Goal: Communication & Community: Answer question/provide support

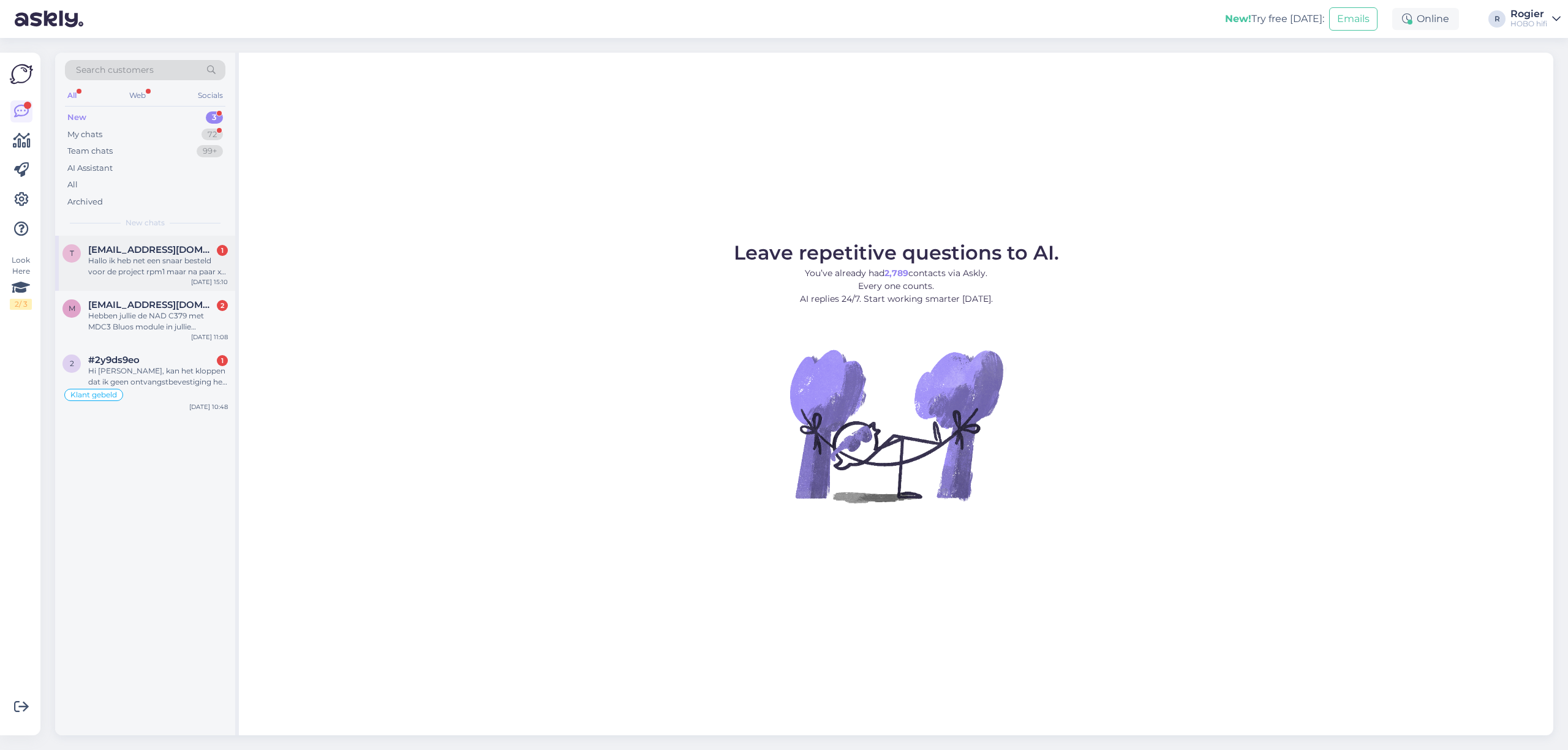
click at [114, 268] on div "Hallo ik heb net een snaar besteld voor de project rpm1 maar na paar x spelen i…" at bounding box center [158, 266] width 140 height 22
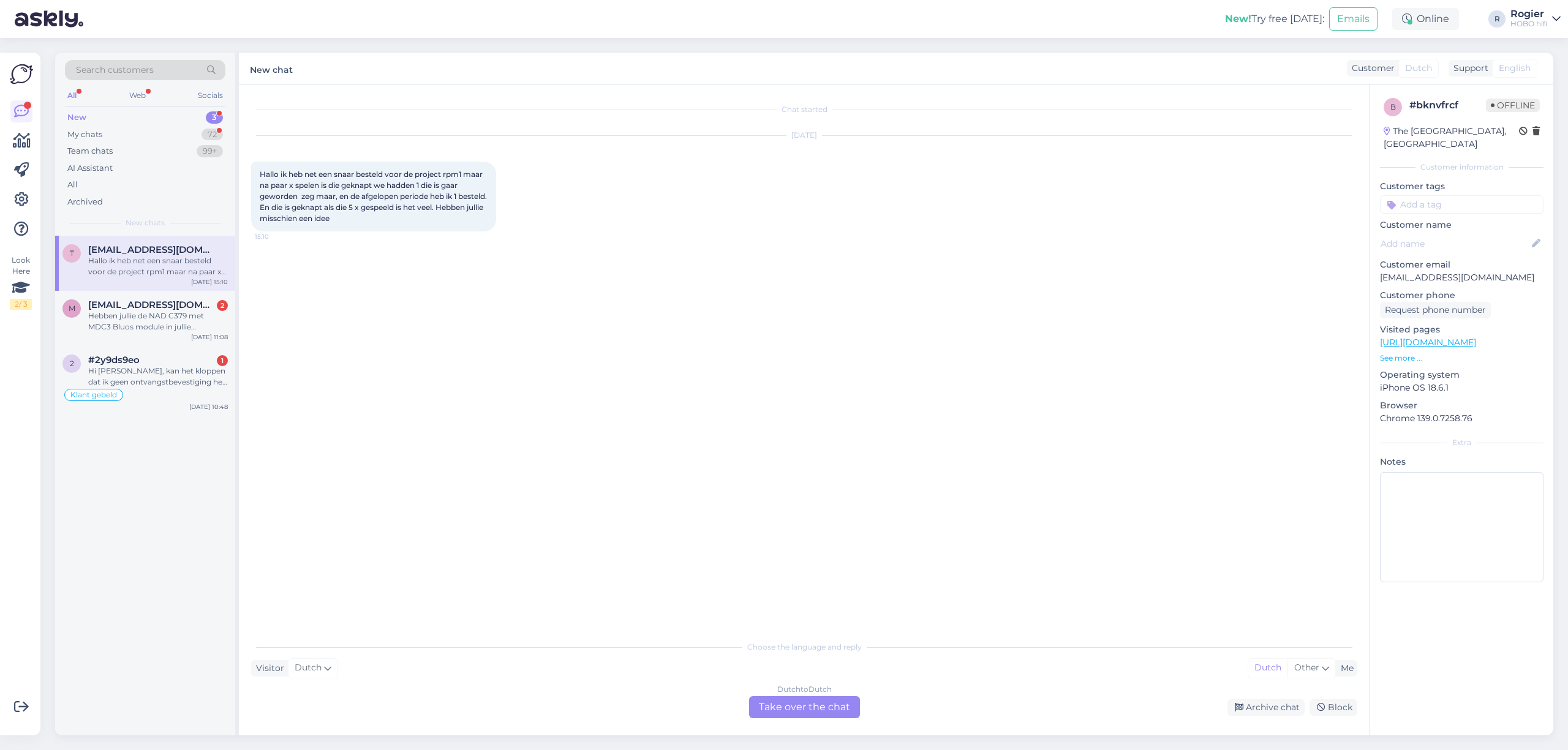
click at [777, 707] on div "Dutch to Dutch Take over the chat" at bounding box center [804, 708] width 111 height 22
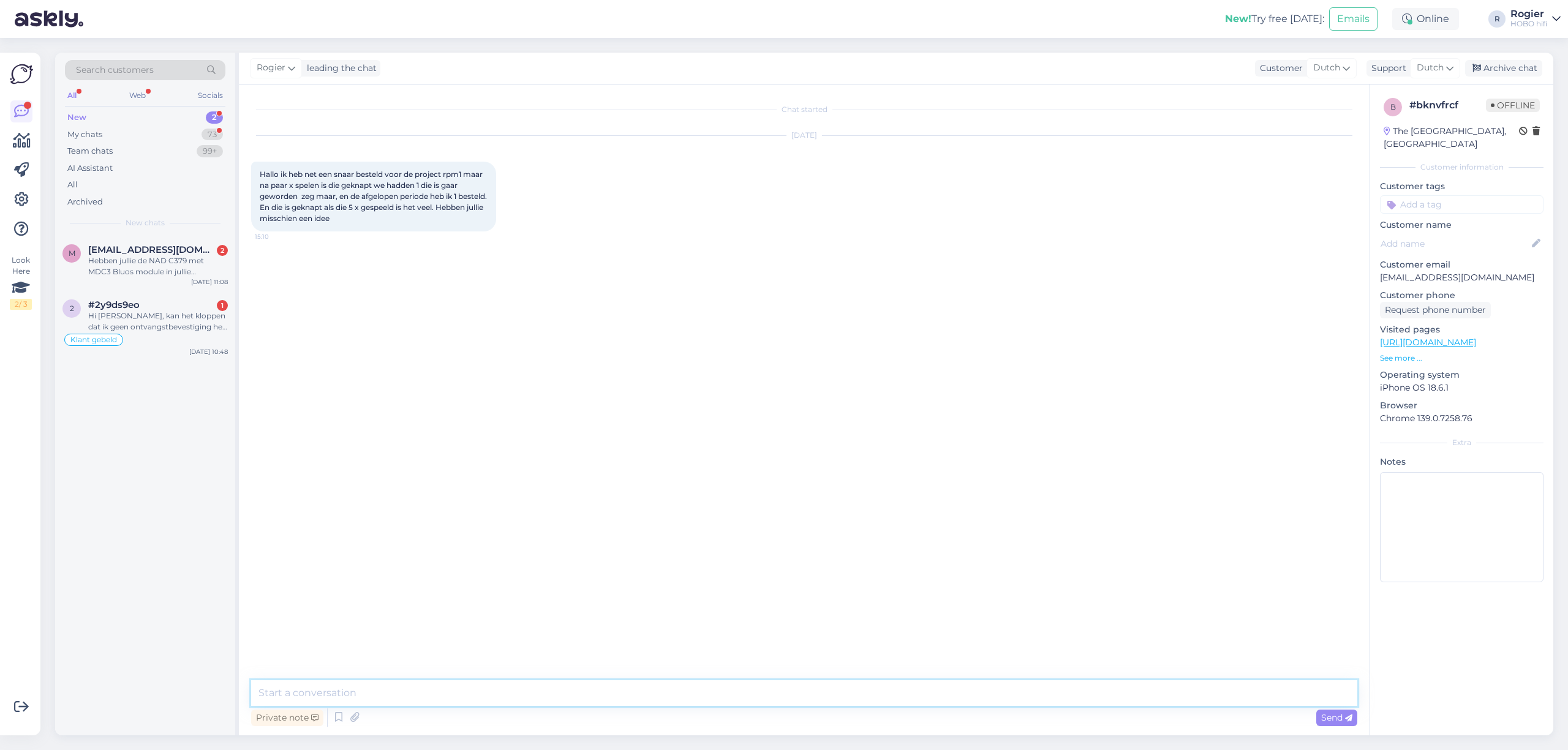
click at [458, 694] on textarea at bounding box center [804, 693] width 1106 height 26
type textarea "Goedemorgen,"
click at [665, 689] on textarea "Bedankt voor uw bericht. Heeft u voor mij het bestelnummer? Ik zou u graag een …" at bounding box center [804, 693] width 1106 height 26
click at [823, 699] on textarea "Bedankt voor uw bericht. Heeft u voor mij het bestelnummer? Ik zou u graag een …" at bounding box center [804, 693] width 1106 height 26
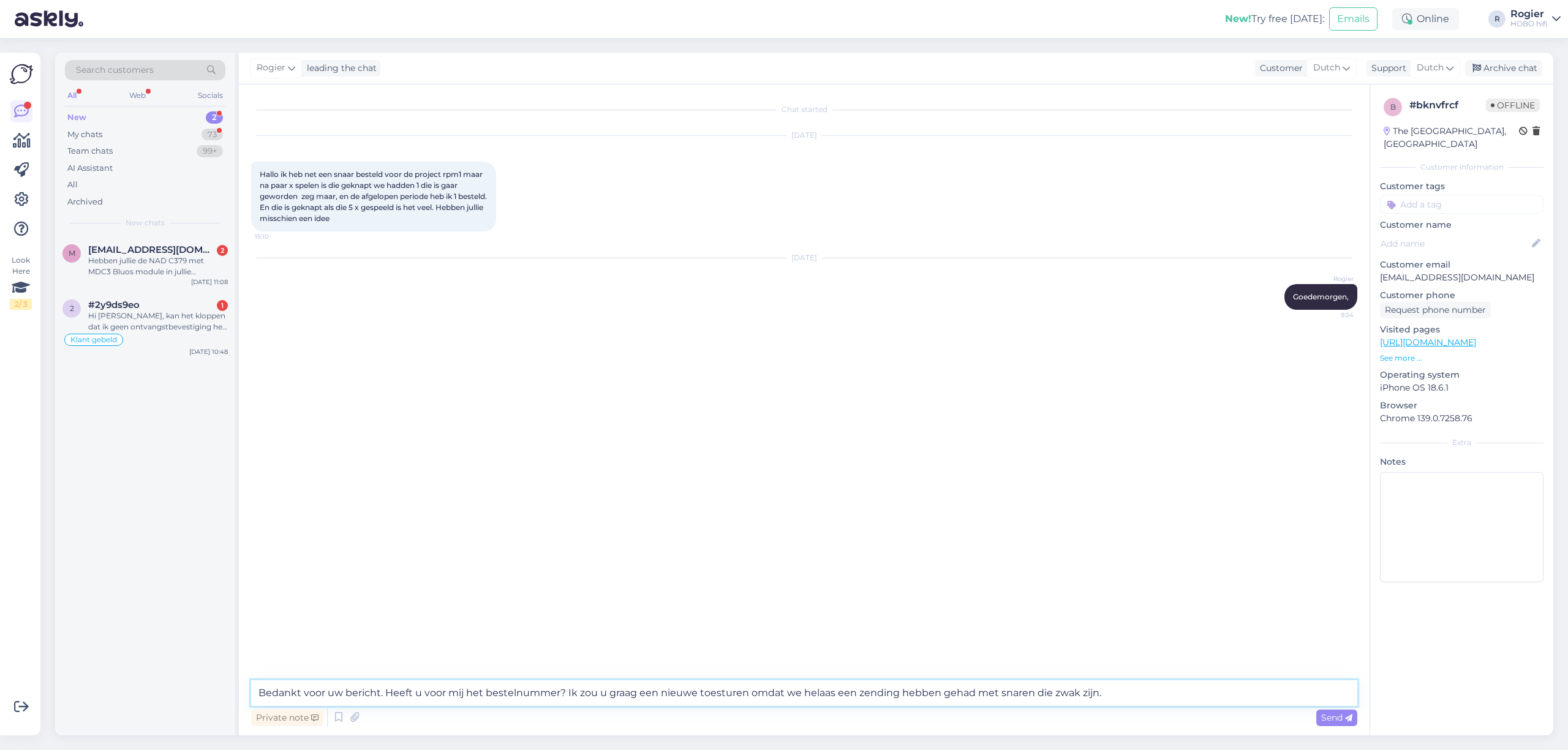
type textarea "Bedankt voor uw bericht. Heeft u voor mij het bestelnummer? Ik zou u graag een …"
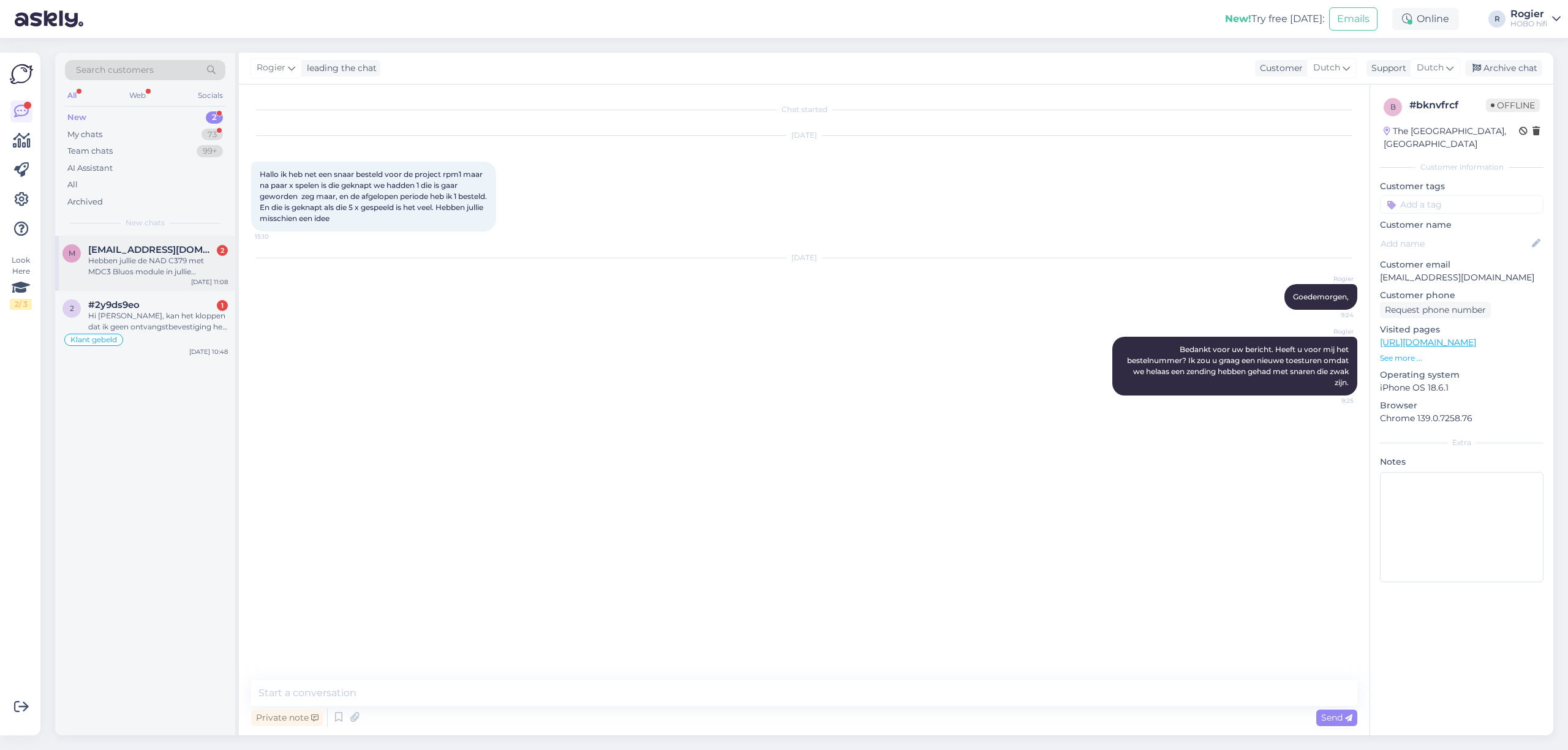
click at [154, 258] on div "Hebben jullie de NAD C379 met MDC3 Bluos module in jullie programma, mvg [PERSO…" at bounding box center [158, 266] width 140 height 22
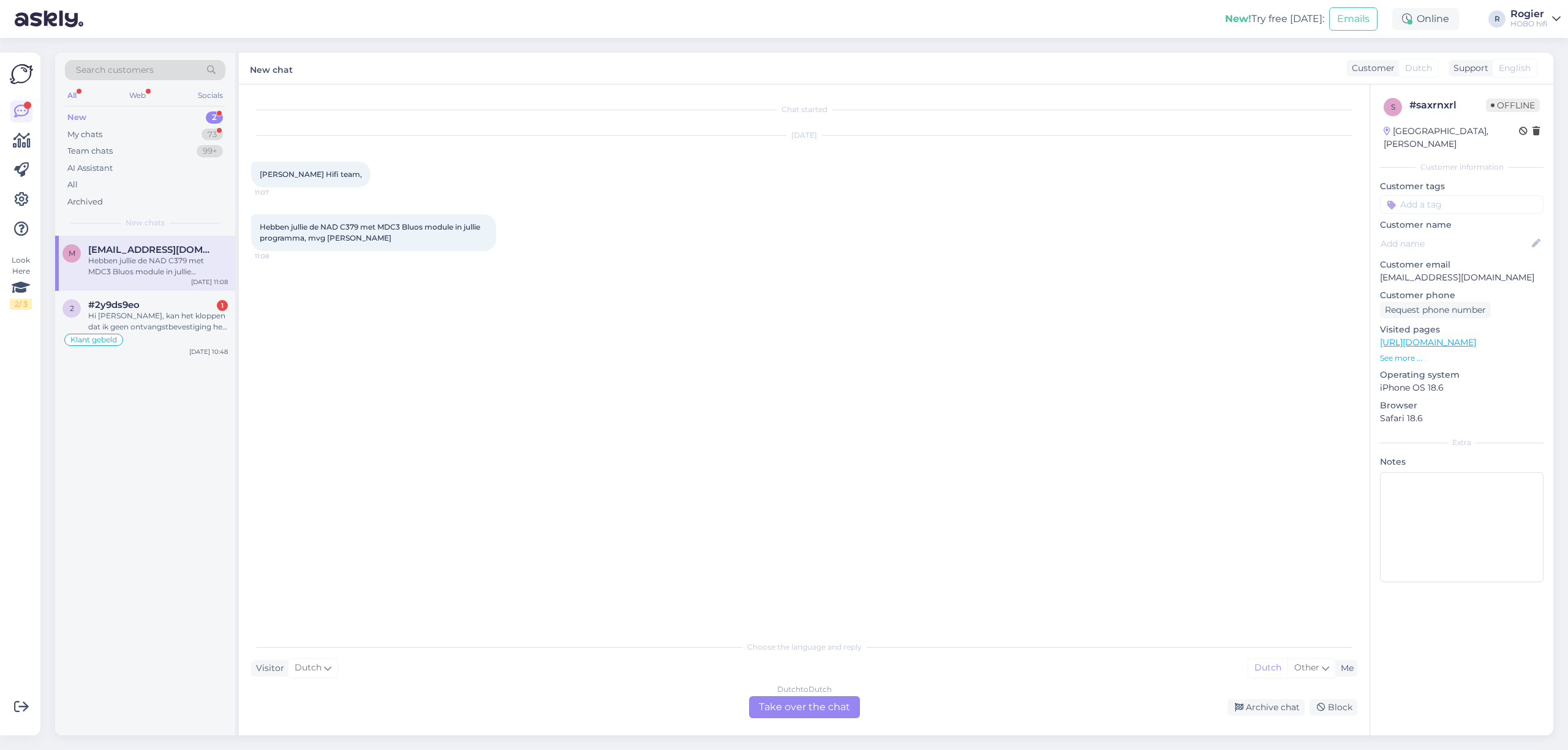
click at [787, 709] on div "Dutch to Dutch Take over the chat" at bounding box center [804, 708] width 111 height 22
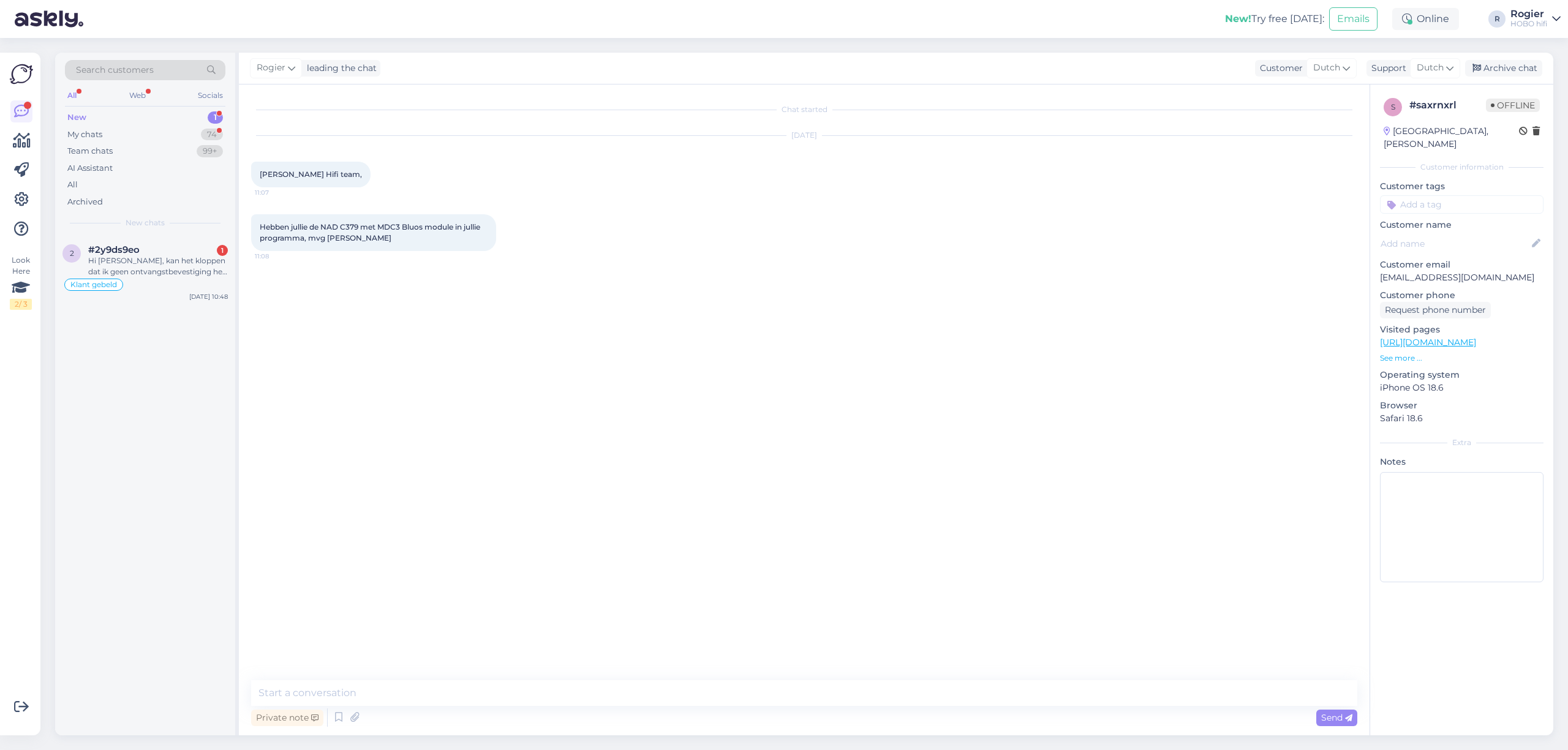
click at [462, 723] on div "Private note Send" at bounding box center [804, 717] width 1106 height 23
click at [429, 692] on textarea at bounding box center [804, 693] width 1106 height 26
type textarea "Goedemorgen, [PERSON_NAME] wij leveren alles van NAD."
